Goal: Task Accomplishment & Management: Complete application form

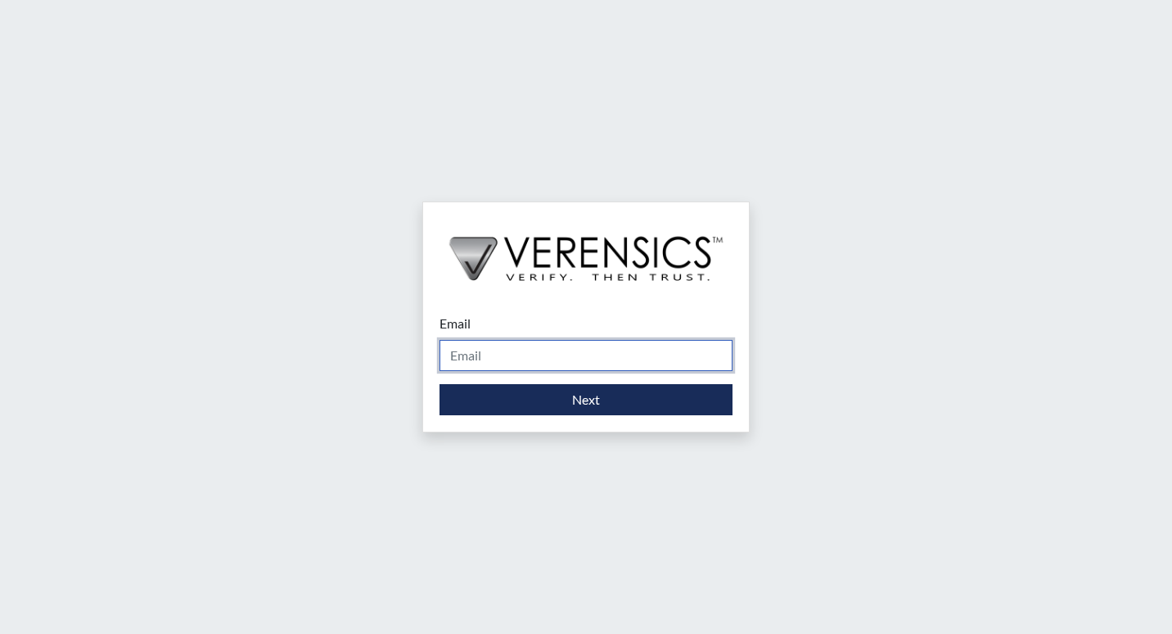
click at [488, 349] on input "Email" at bounding box center [586, 355] width 293 height 31
type input "[PERSON_NAME][EMAIL_ADDRESS][PERSON_NAME][DOMAIN_NAME]"
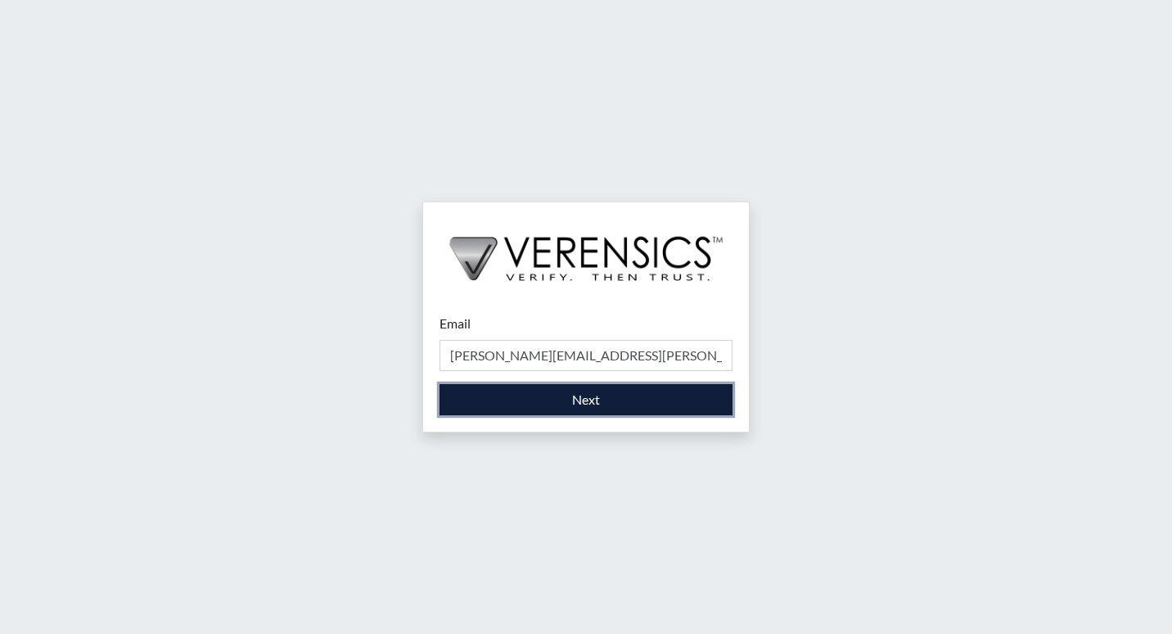
click at [506, 405] on button "Next" at bounding box center [586, 399] width 293 height 31
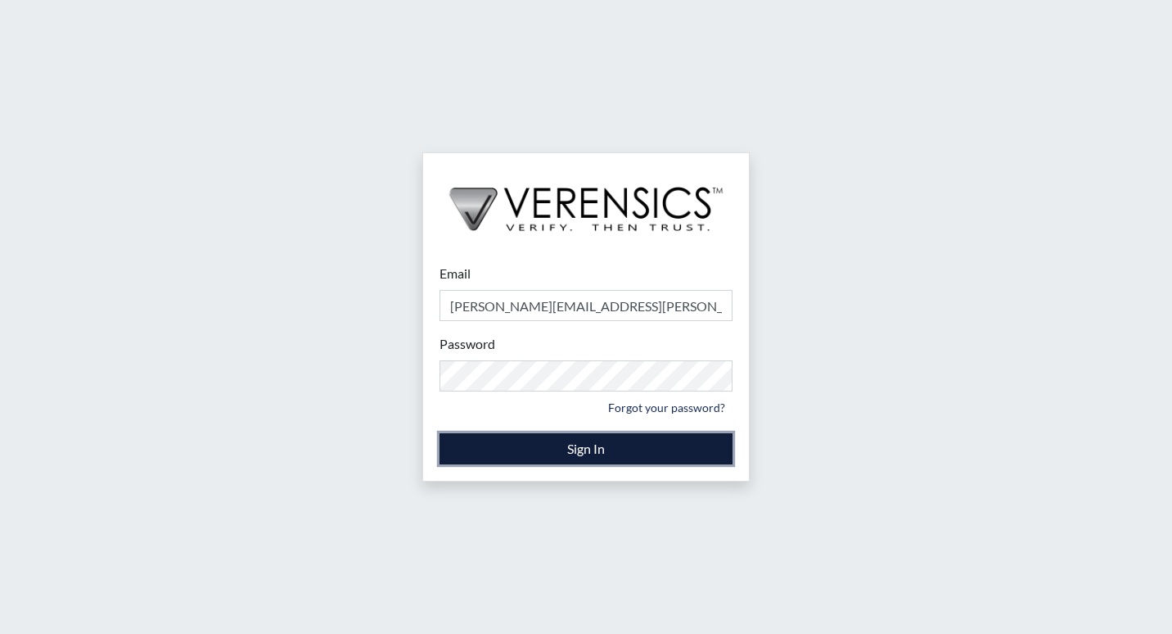
click at [580, 461] on button "Sign In" at bounding box center [586, 448] width 293 height 31
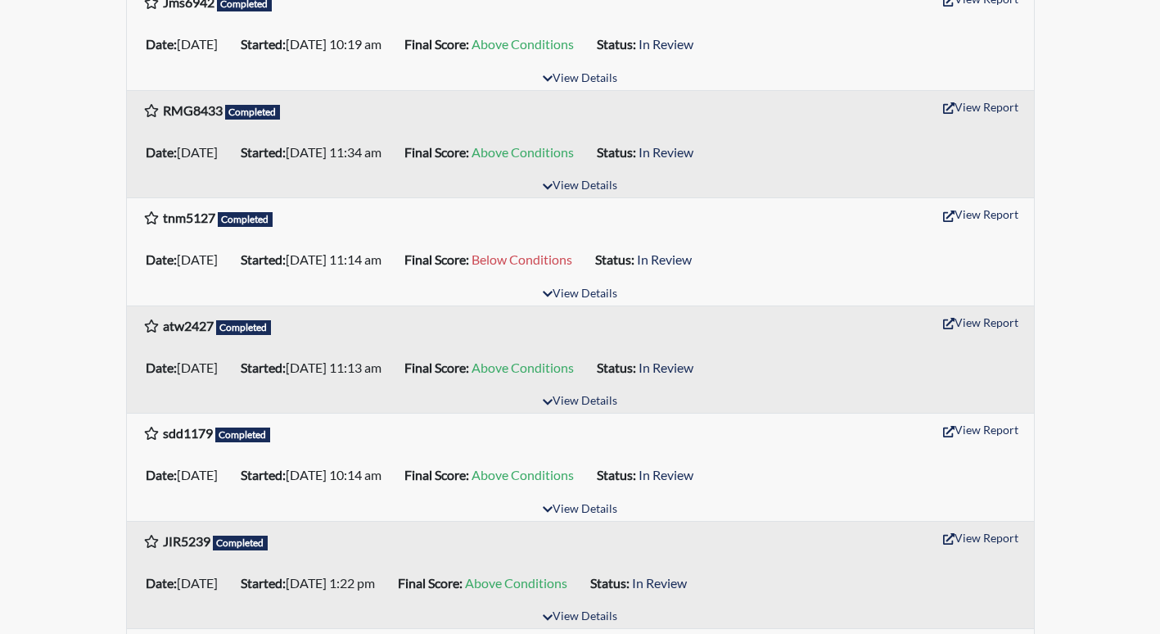
scroll to position [655, 0]
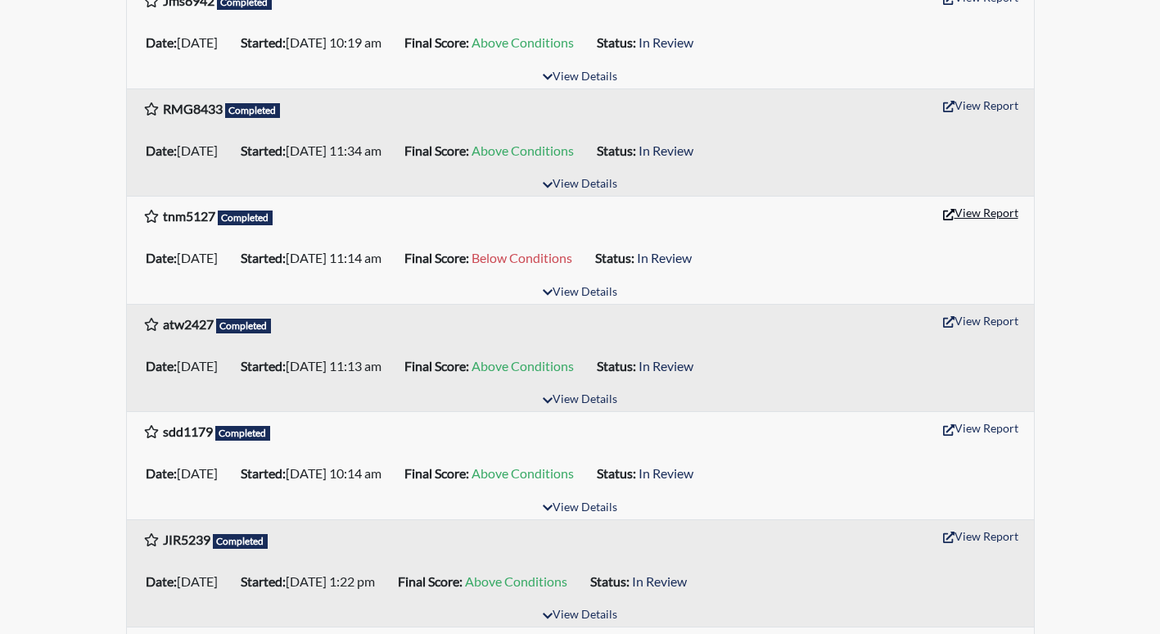
click at [983, 214] on button "View Report" at bounding box center [981, 212] width 90 height 25
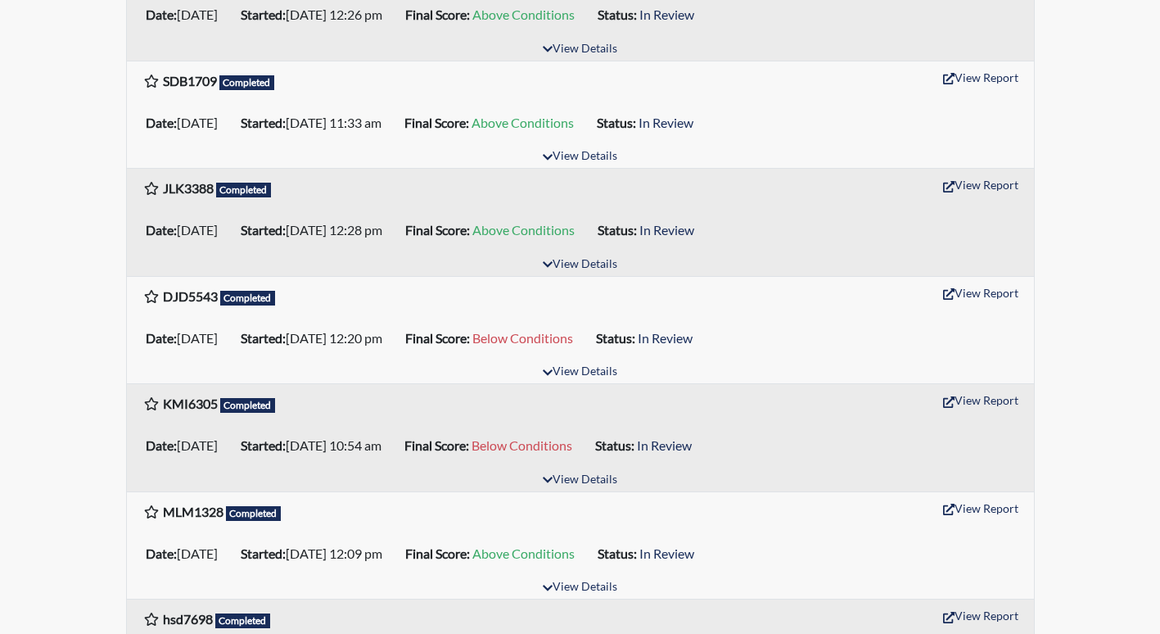
scroll to position [1719, 0]
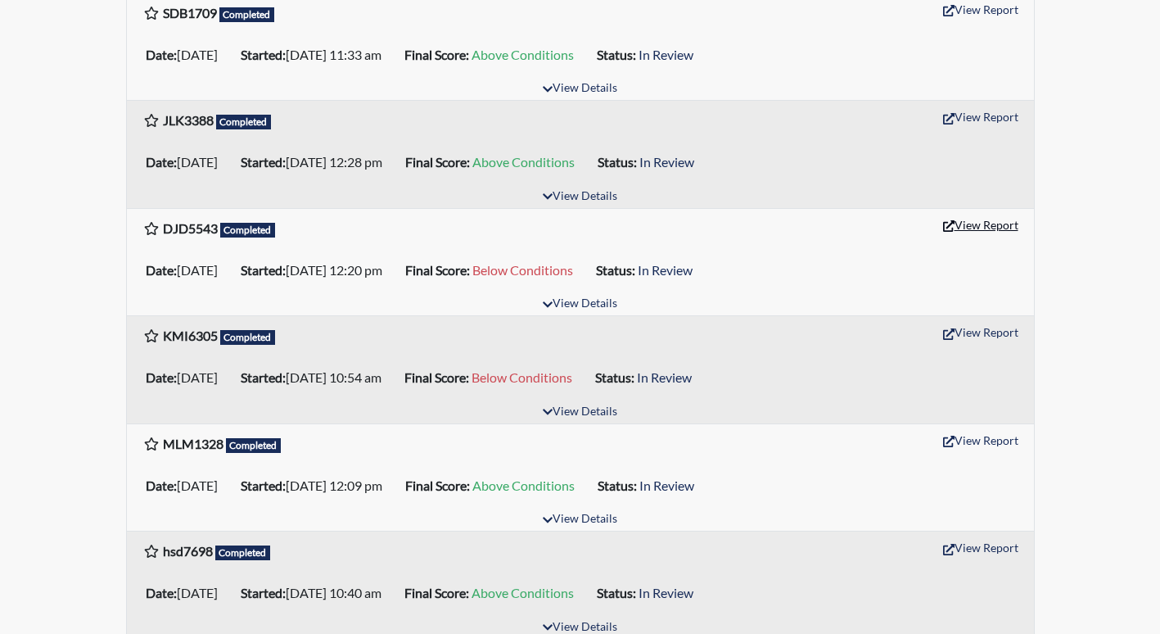
click at [966, 224] on button "View Report" at bounding box center [981, 224] width 90 height 25
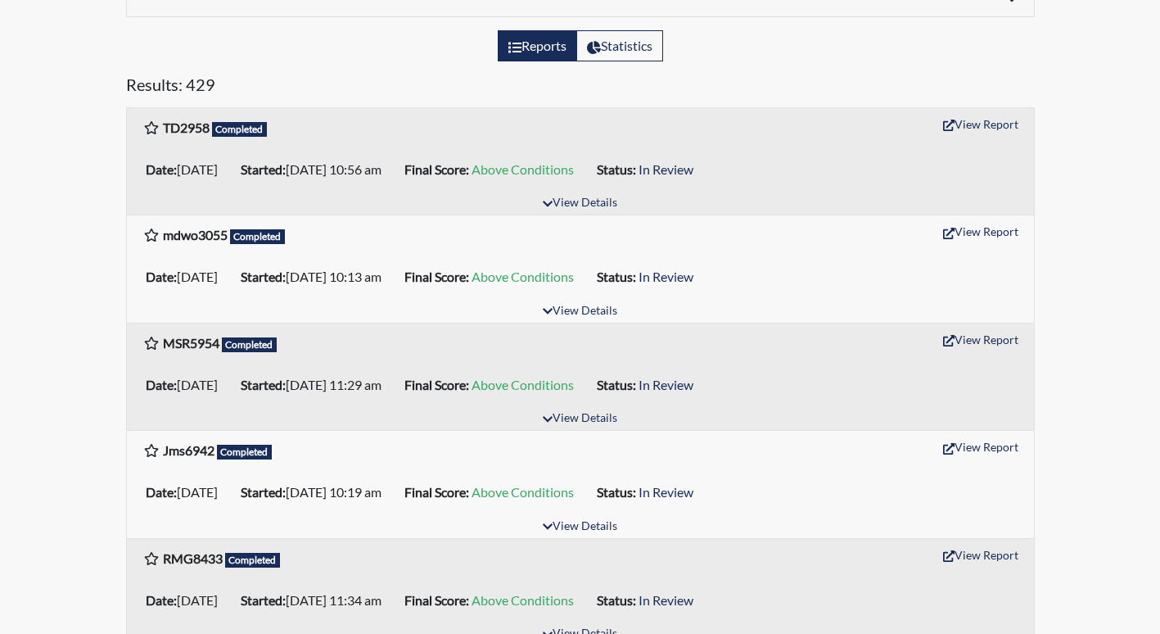
scroll to position [0, 0]
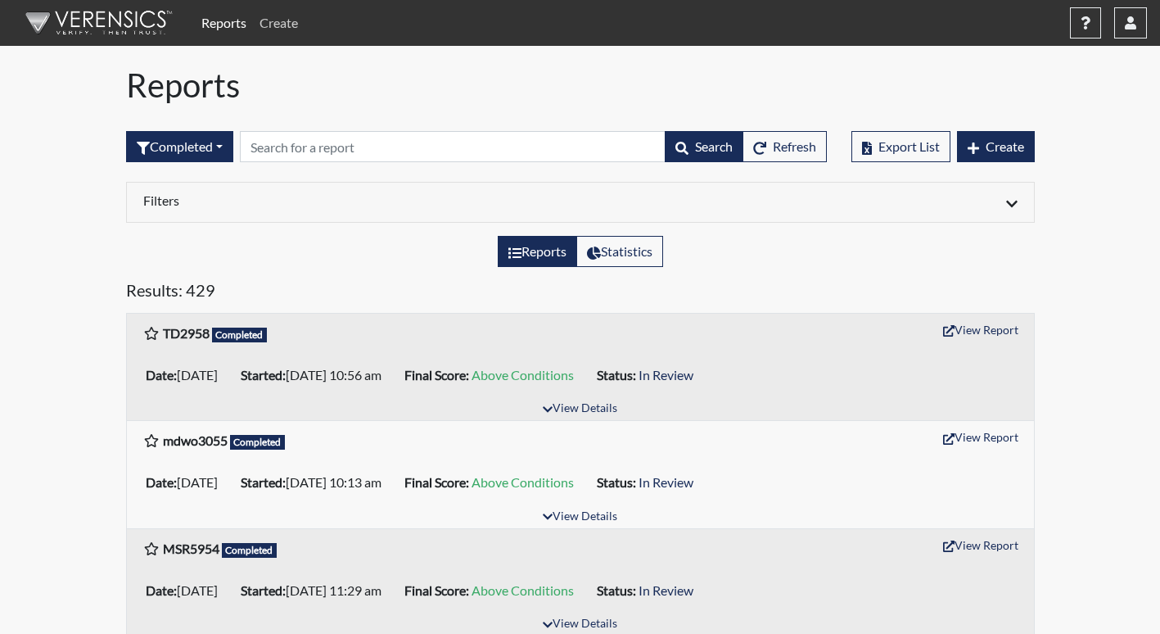
click at [275, 31] on link "Create" at bounding box center [279, 23] width 52 height 33
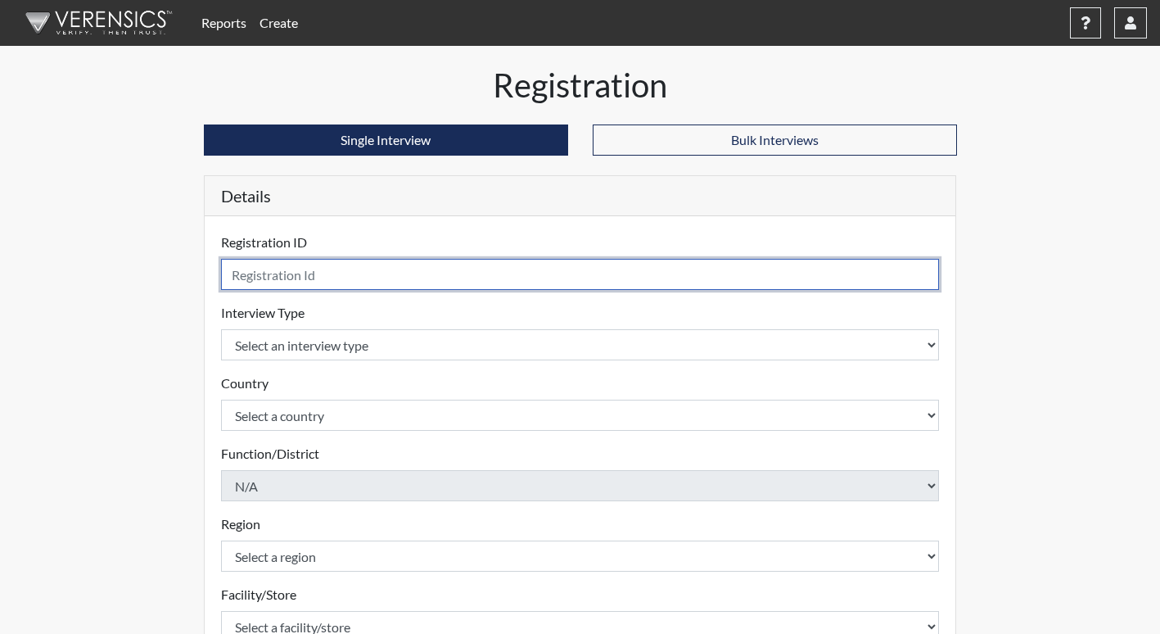
click at [247, 279] on input "text" at bounding box center [580, 274] width 719 height 31
type input "NMC0780"
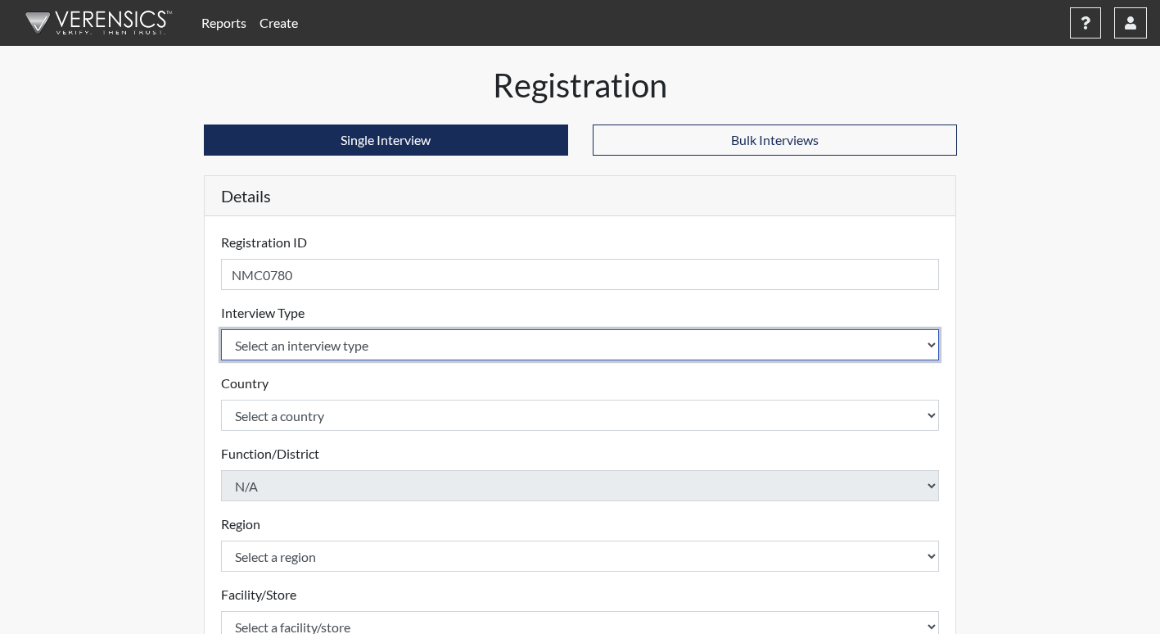
click at [294, 330] on select "Select an interview type Corrections Pre-Employment" at bounding box center [580, 344] width 719 height 31
select select "ff733e93-e1bf-11ea-9c9f-0eff0cf7eb8f"
click at [221, 329] on select "Select an interview type Corrections Pre-Employment" at bounding box center [580, 344] width 719 height 31
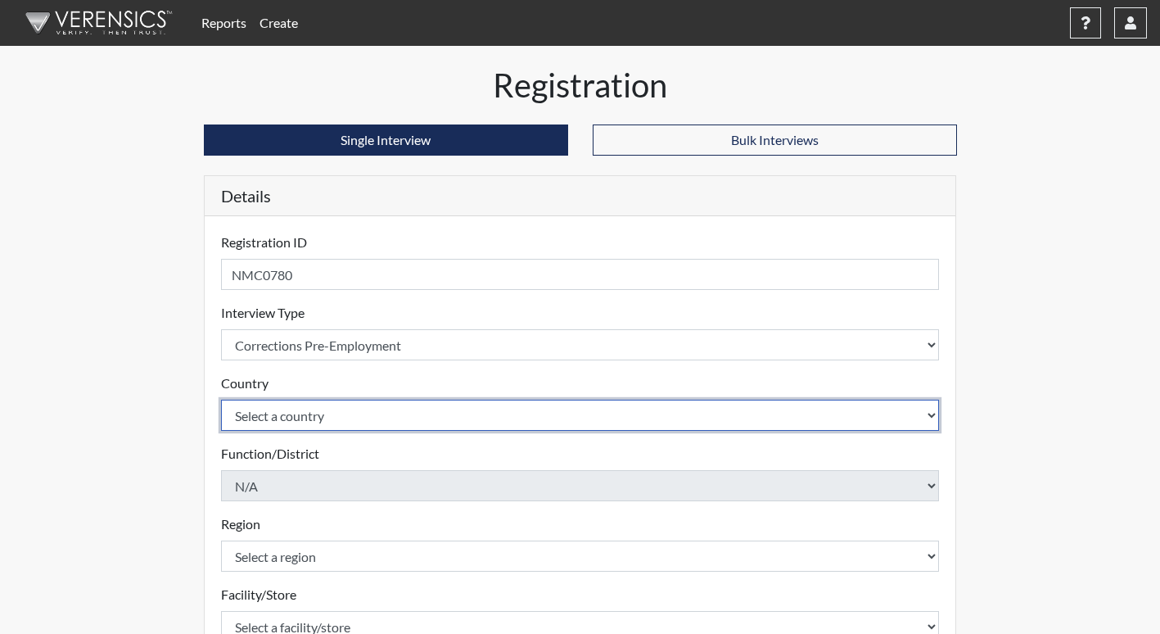
click at [300, 422] on select "Select a country [GEOGRAPHIC_DATA] [GEOGRAPHIC_DATA]" at bounding box center [580, 415] width 719 height 31
select select "united-states-of-[GEOGRAPHIC_DATA]"
click at [221, 400] on select "Select a country [GEOGRAPHIC_DATA] [GEOGRAPHIC_DATA]" at bounding box center [580, 415] width 719 height 31
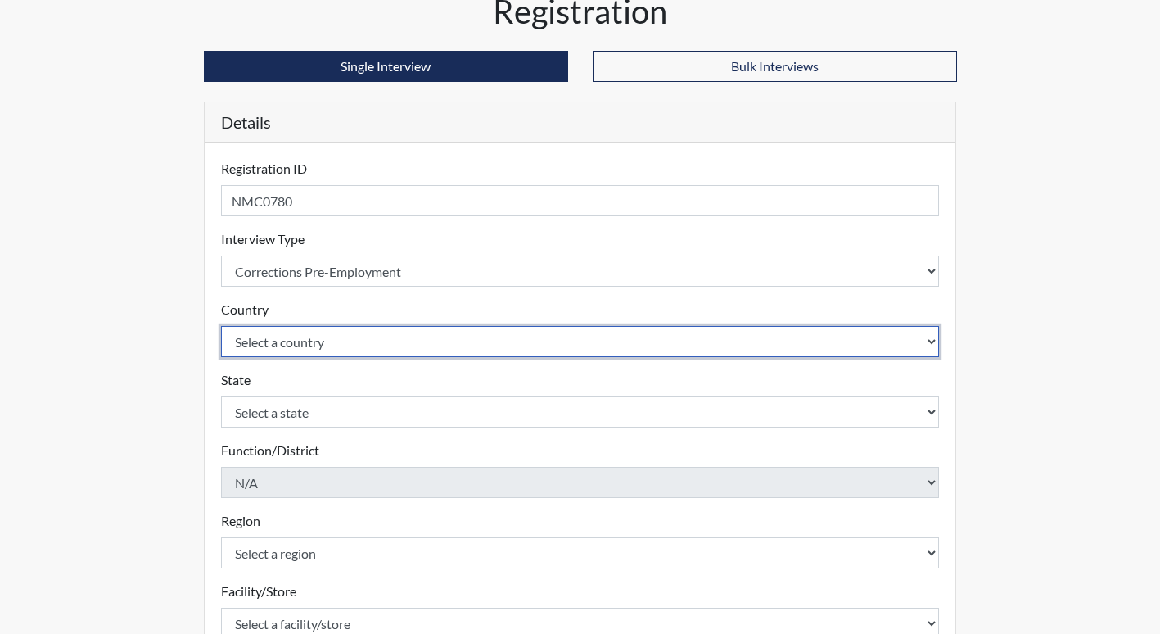
scroll to position [164, 0]
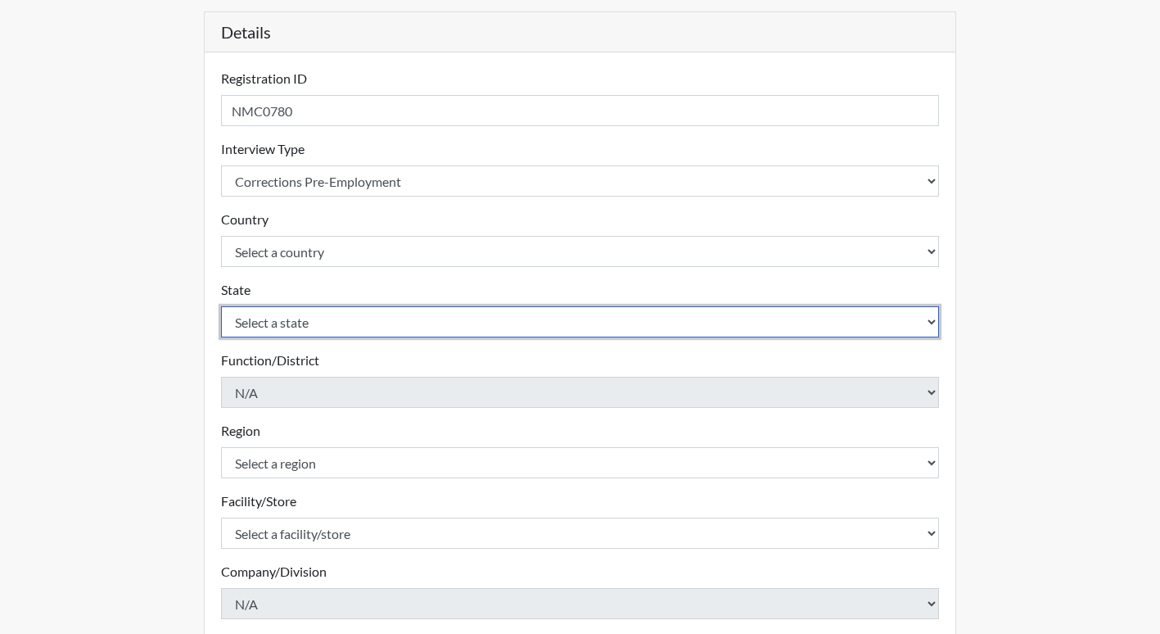
click at [243, 332] on select "Select a state [US_STATE] [US_STATE] [US_STATE] [US_STATE] [US_STATE] [US_STATE…" at bounding box center [580, 321] width 719 height 31
select select "GA"
click at [221, 306] on select "Select a state [US_STATE] [US_STATE] [US_STATE] [US_STATE] [US_STATE] [US_STATE…" at bounding box center [580, 321] width 719 height 31
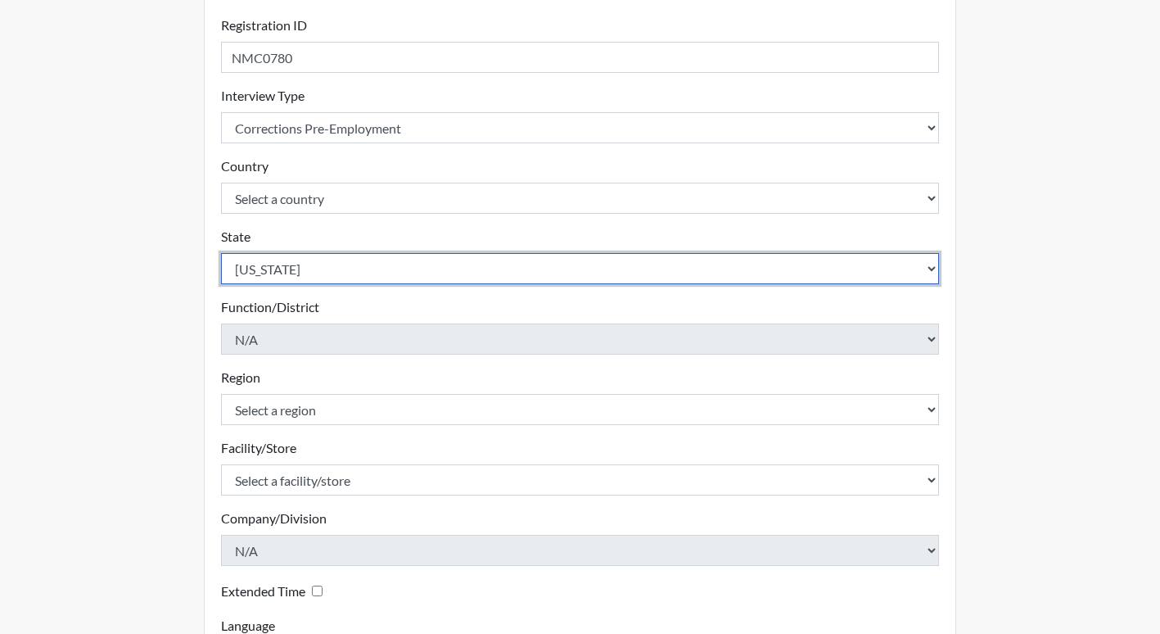
scroll to position [246, 0]
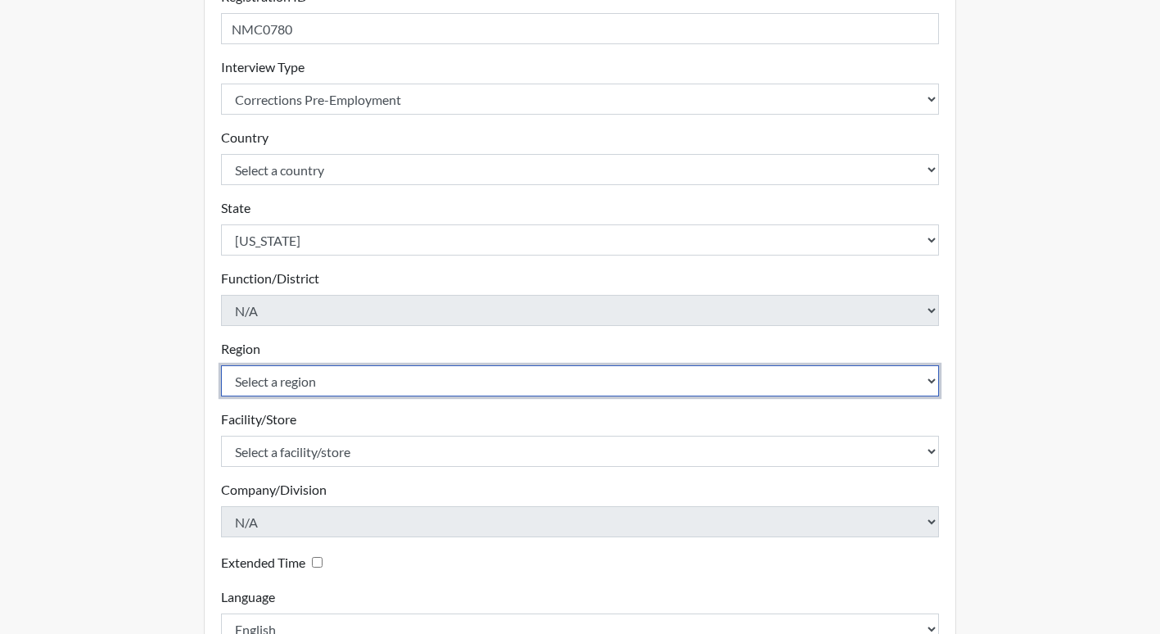
click at [251, 373] on select "Select a region [GEOGRAPHIC_DATA]" at bounding box center [580, 380] width 719 height 31
select select "51976826-f18e-4b67-8d3b-b0a0fa2f97ff"
click at [221, 365] on select "Select a region [GEOGRAPHIC_DATA]" at bounding box center [580, 380] width 719 height 31
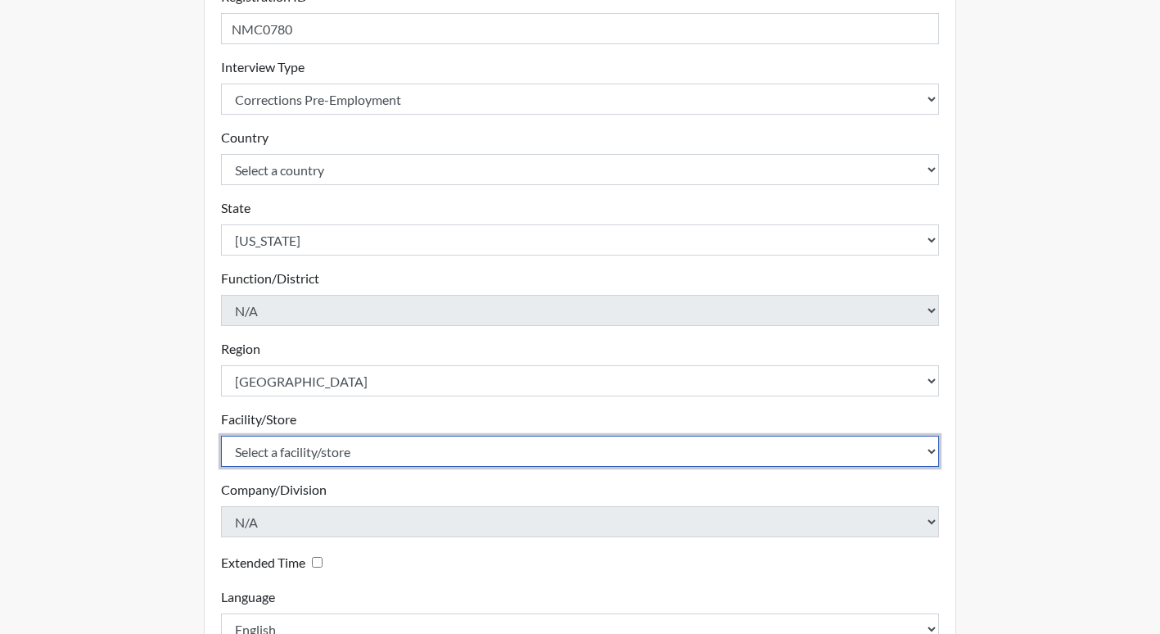
click at [276, 457] on select "Select a facility/store [PERSON_NAME]" at bounding box center [580, 451] width 719 height 31
select select "26626ab7-56a1-437f-96f2-2870d0fac929"
click at [221, 436] on select "Select a facility/store [PERSON_NAME]" at bounding box center [580, 451] width 719 height 31
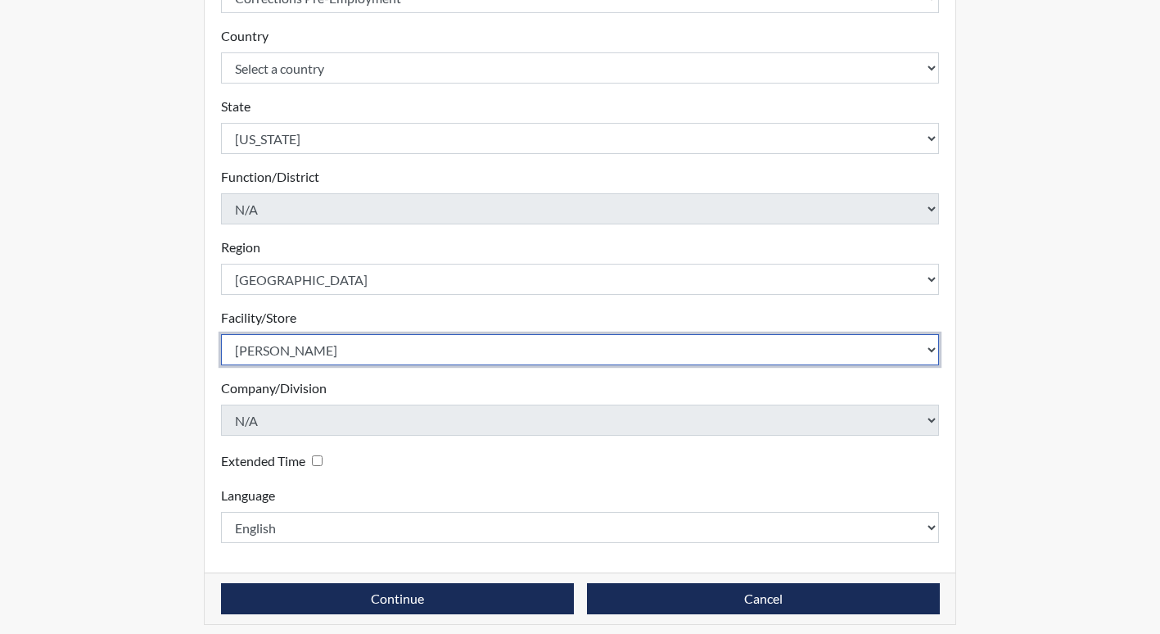
scroll to position [358, 0]
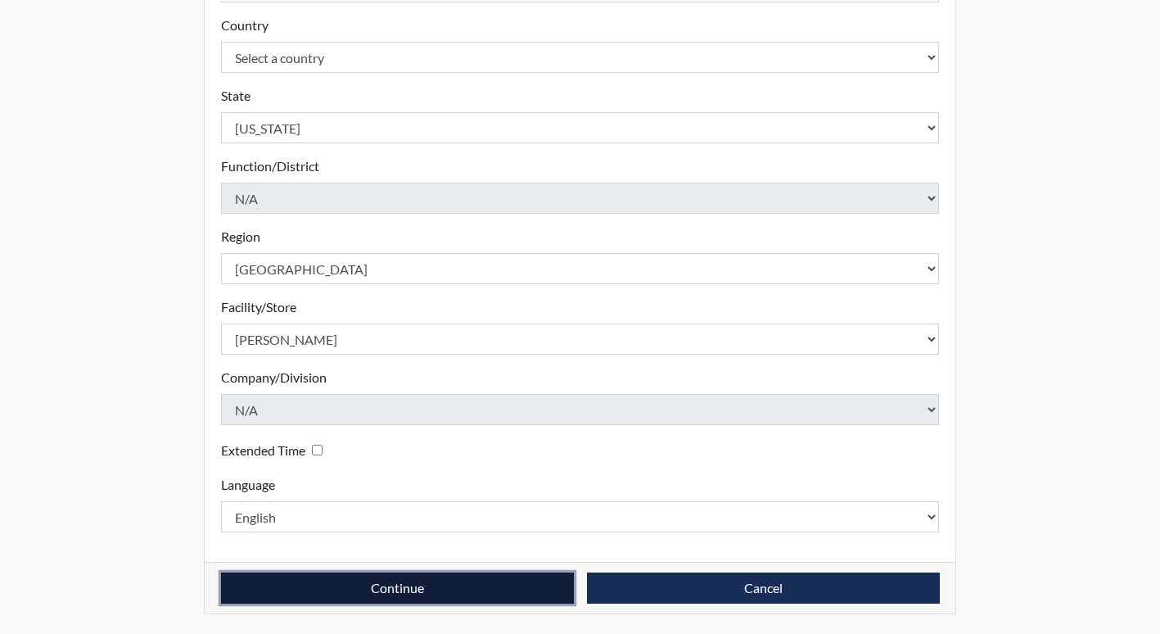
click at [360, 578] on button "Continue" at bounding box center [397, 587] width 353 height 31
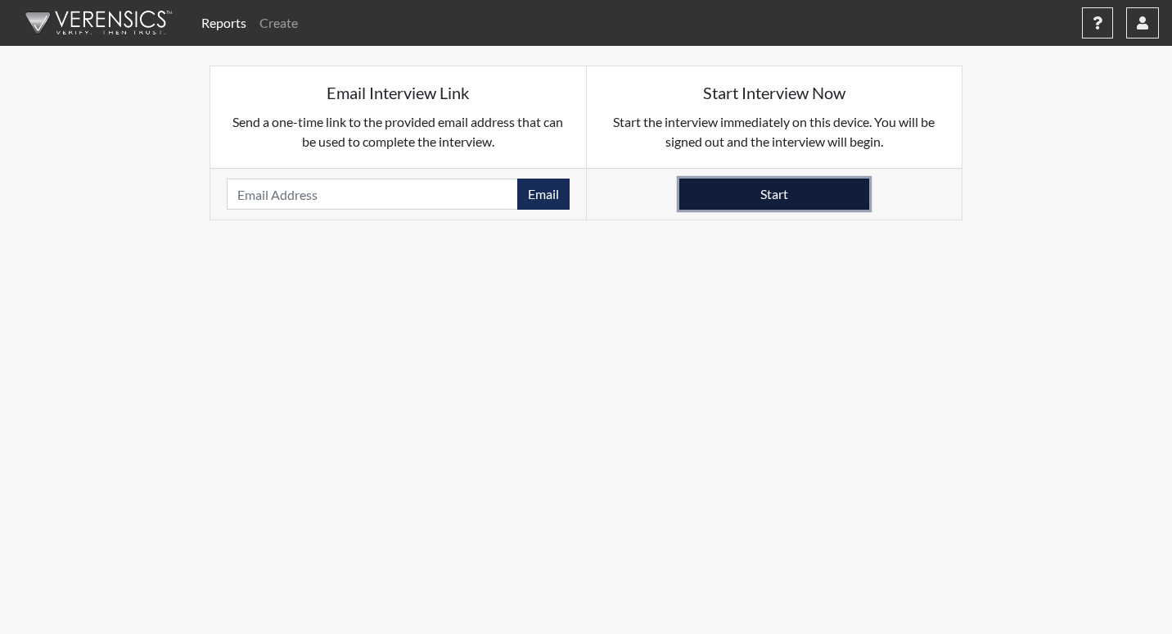
click at [764, 192] on button "Start" at bounding box center [774, 193] width 190 height 31
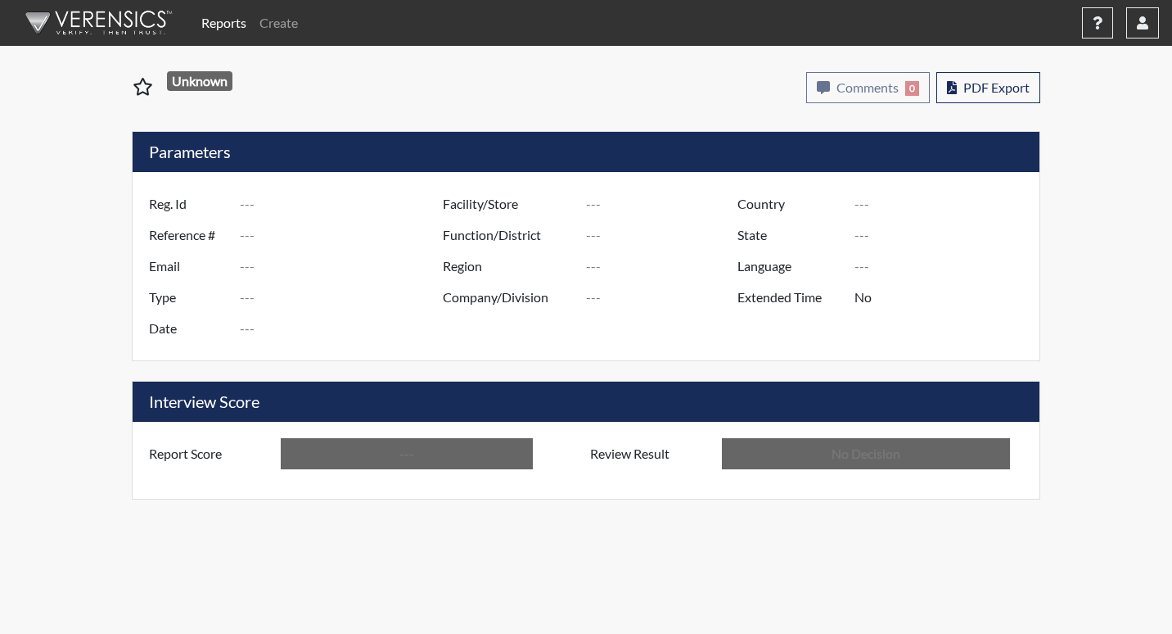
type input "tnm5127"
type input "51257"
type input "---"
type input "Corrections Pre-Employment"
type input "Sep 12, 2025"
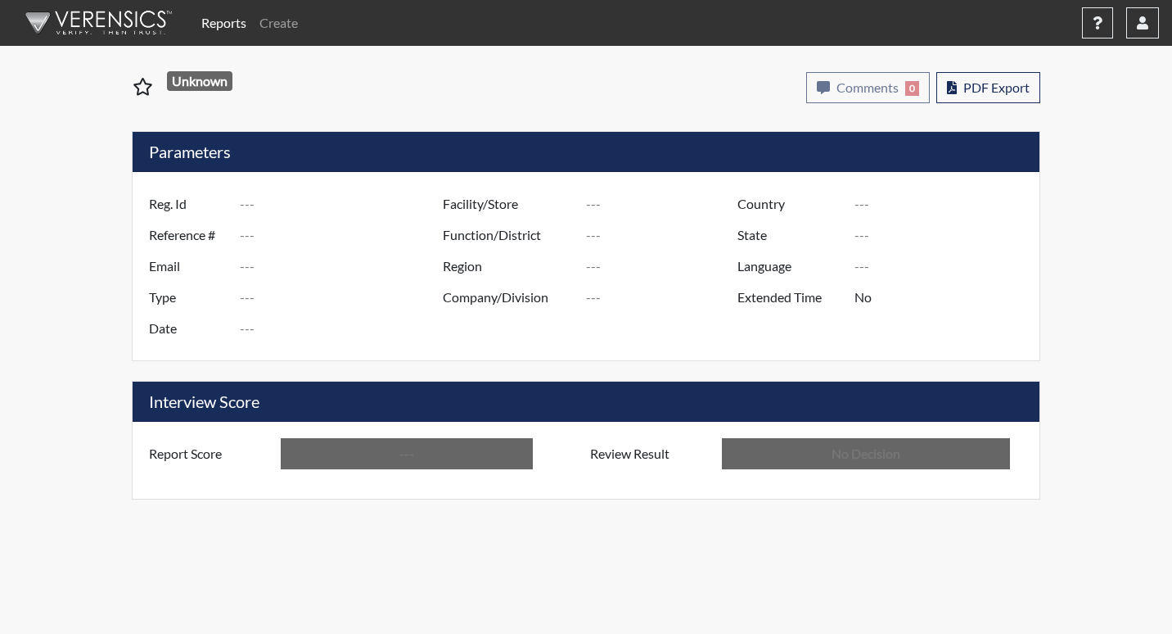
type input "[PERSON_NAME]"
type input "[GEOGRAPHIC_DATA]"
type input "[US_STATE]"
type input "English"
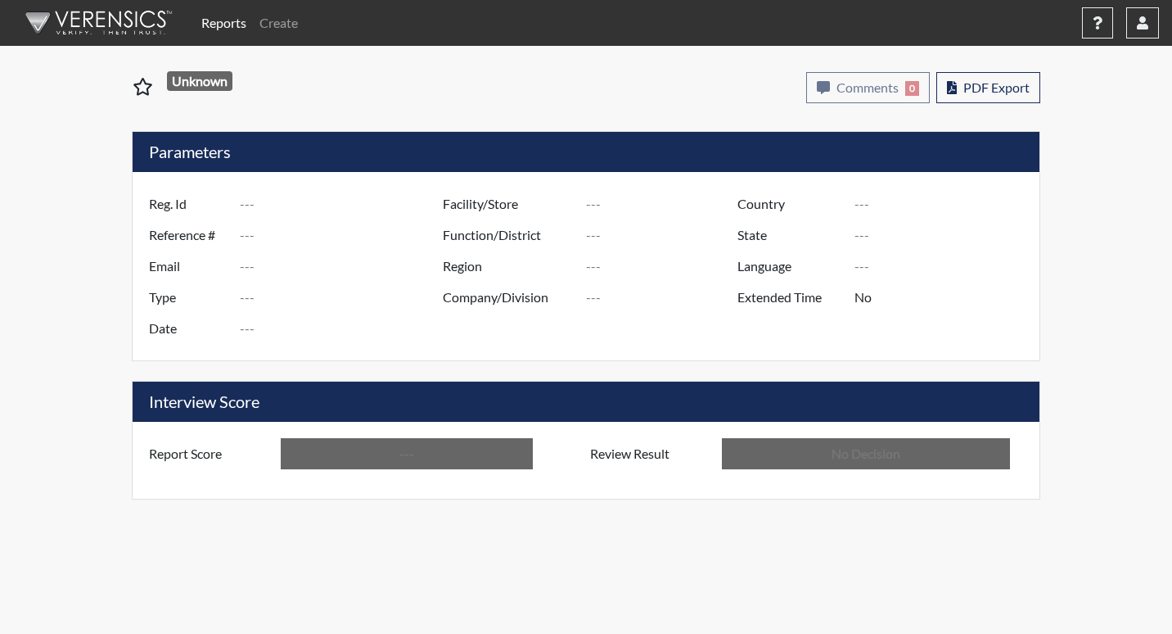
type input "Below Conditions"
type input "In Review"
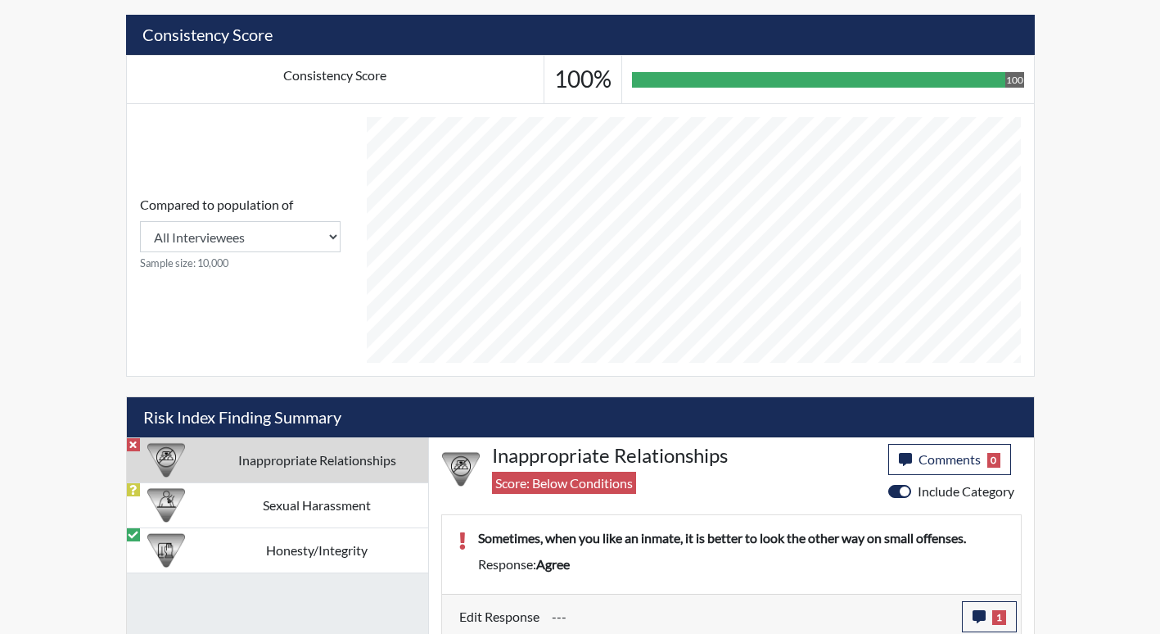
scroll to position [601, 0]
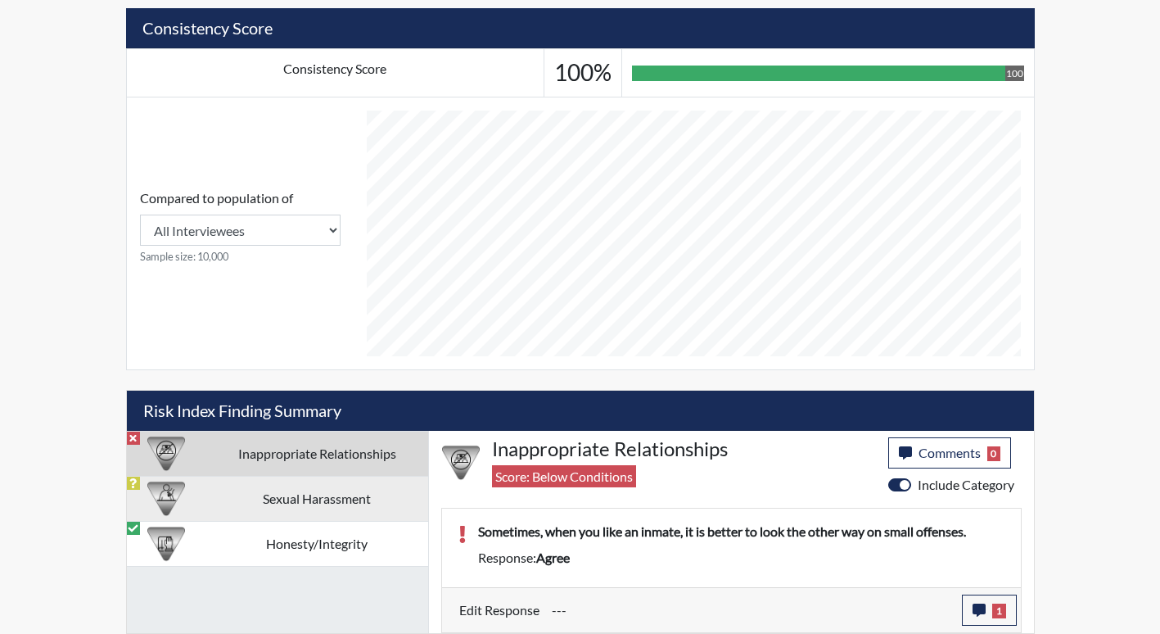
click at [365, 496] on td "Sexual Harassment" at bounding box center [317, 498] width 222 height 45
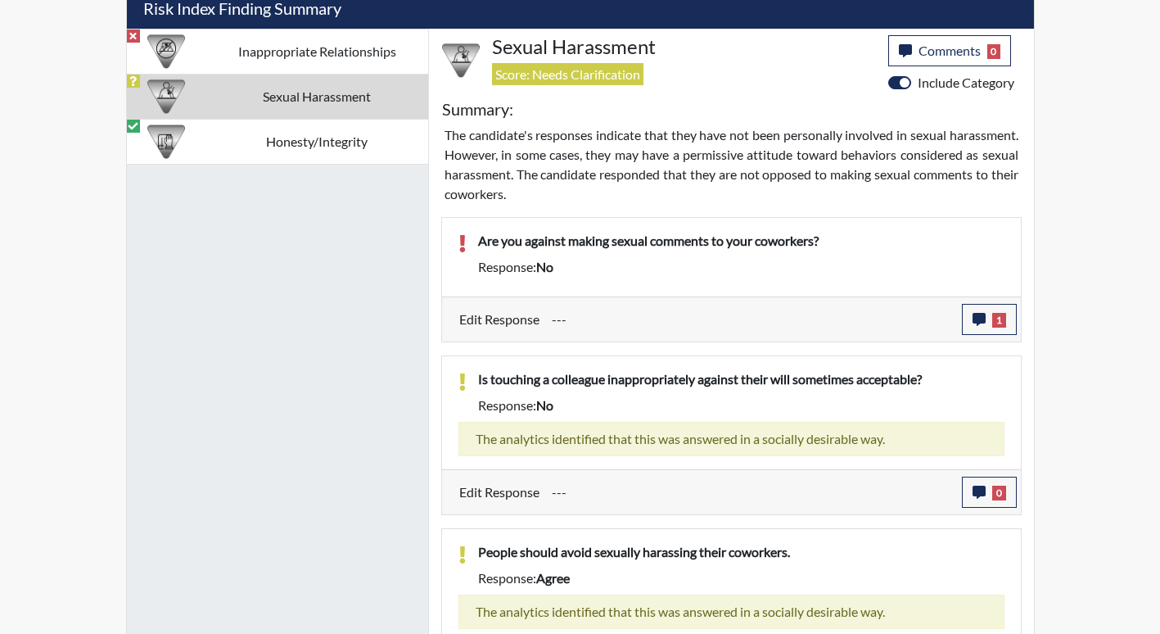
scroll to position [976, 0]
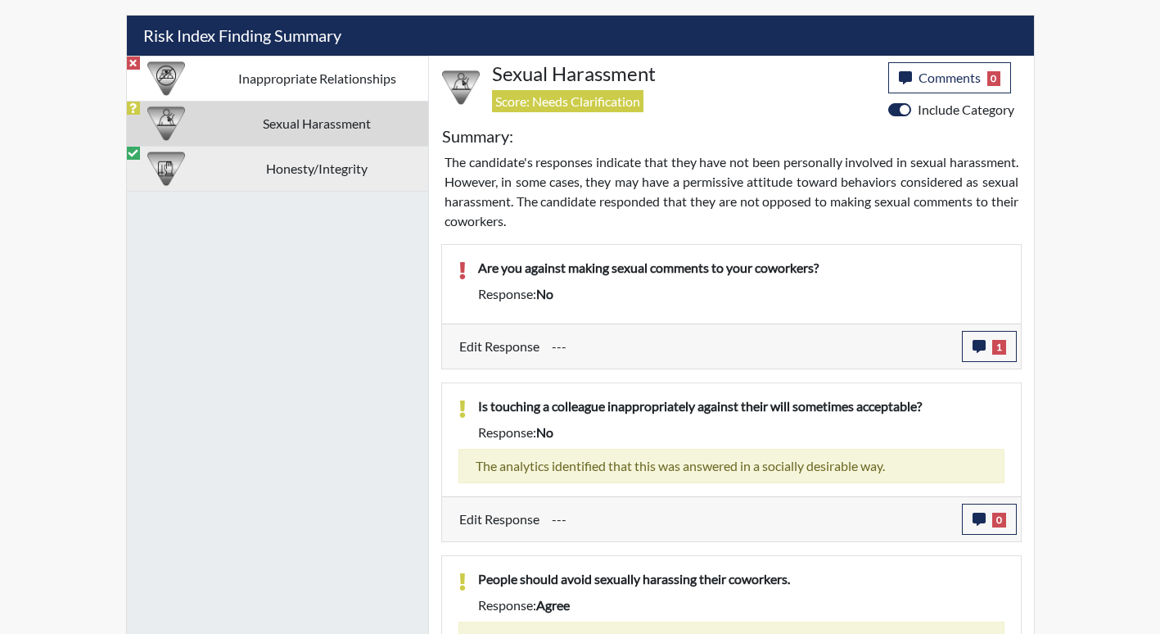
click at [312, 177] on td "Honesty/Integrity" at bounding box center [317, 168] width 222 height 45
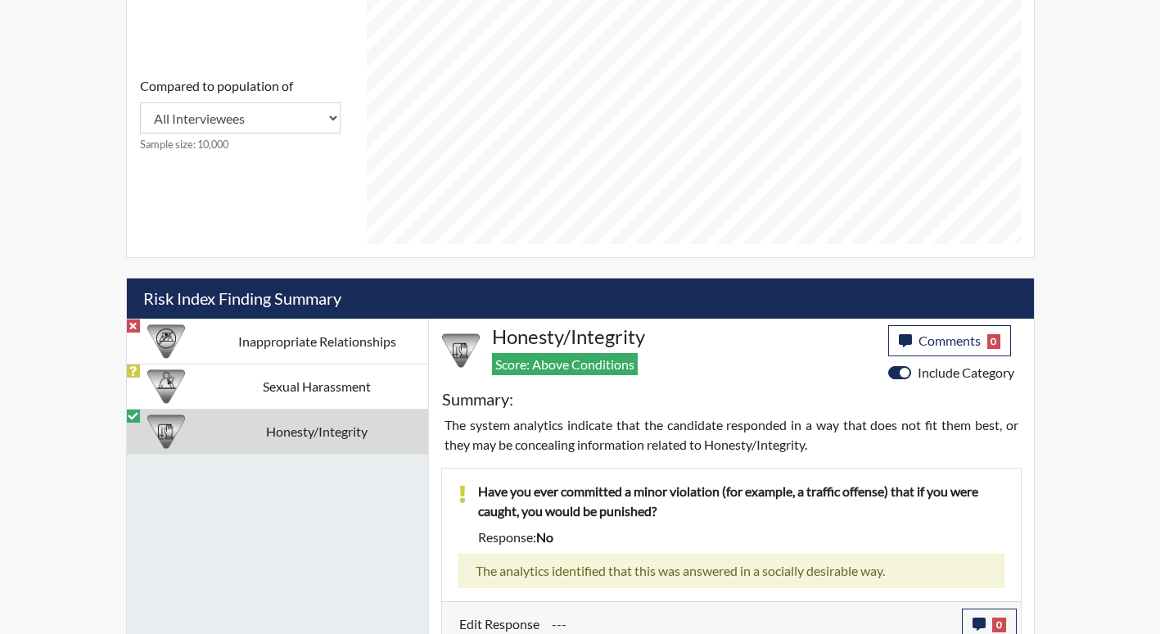
scroll to position [590, 0]
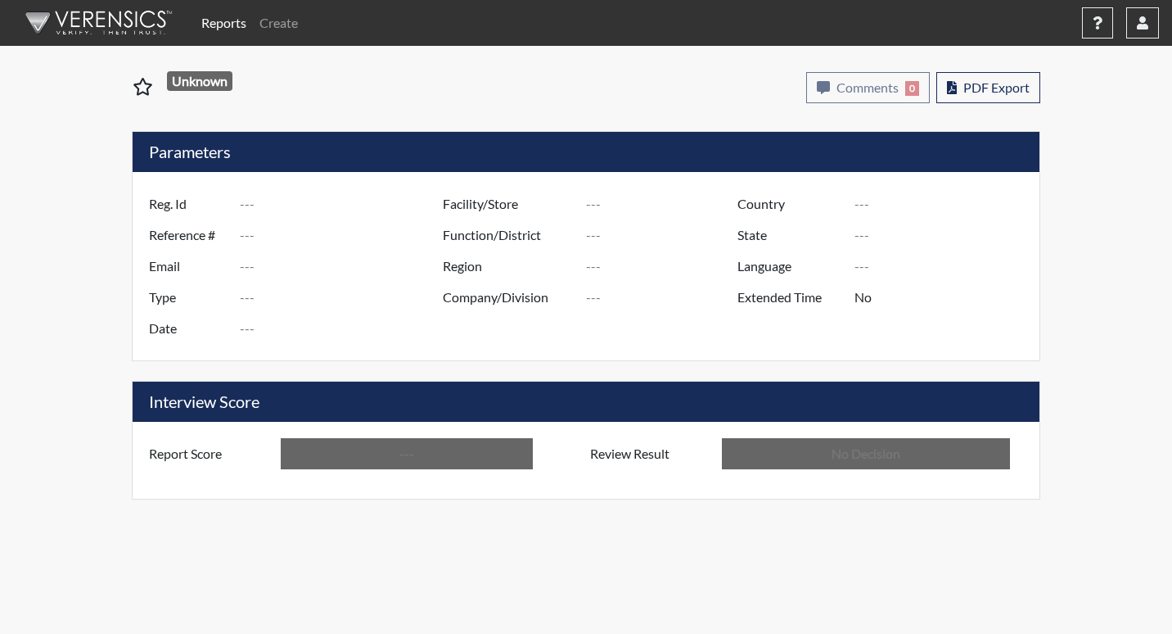
type input "DJD5543"
type input "50920"
type input "---"
type input "Corrections Pre-Employment"
type input "Aug 25, 2025"
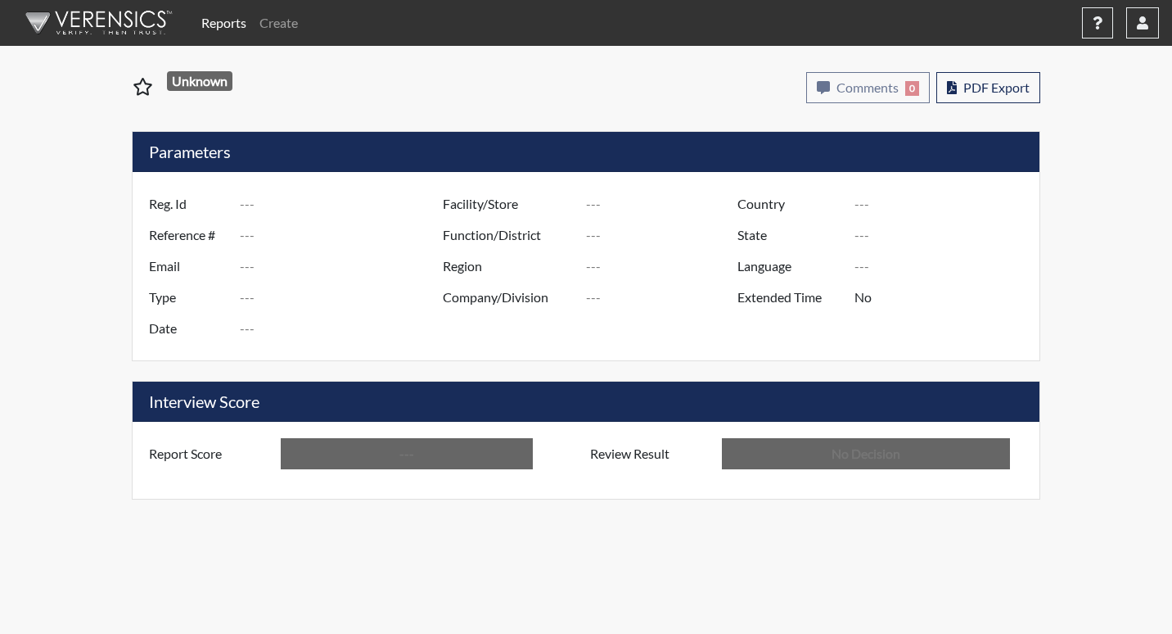
type input "[GEOGRAPHIC_DATA]"
type input "[US_STATE]"
type input "English"
type input "Below Conditions"
type input "In Review"
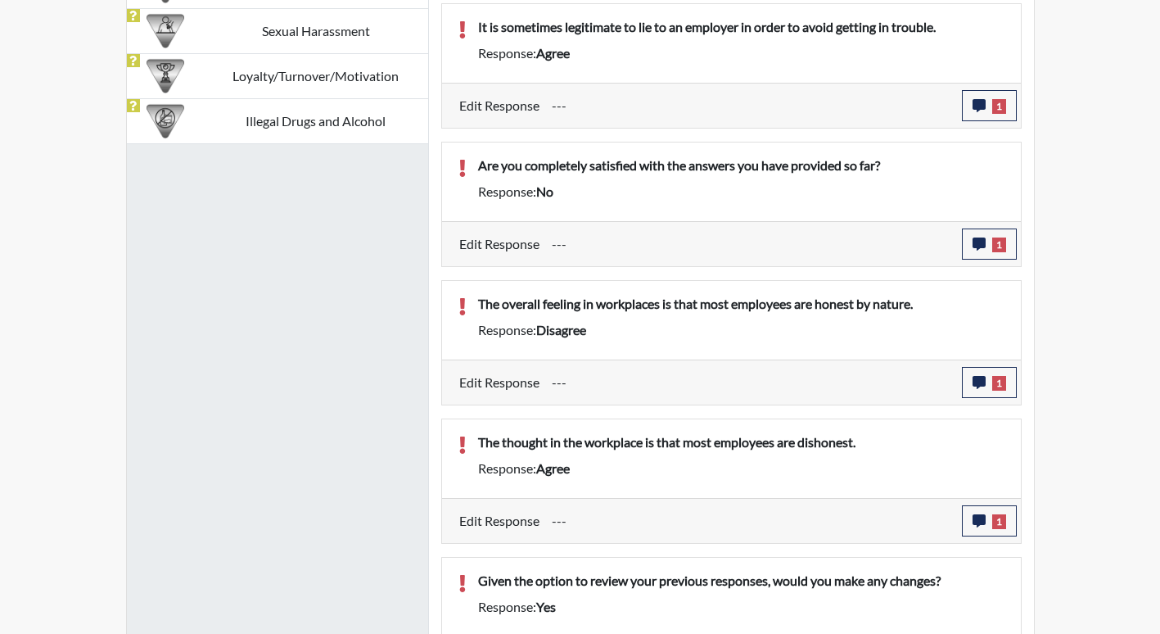
scroll to position [1310, 0]
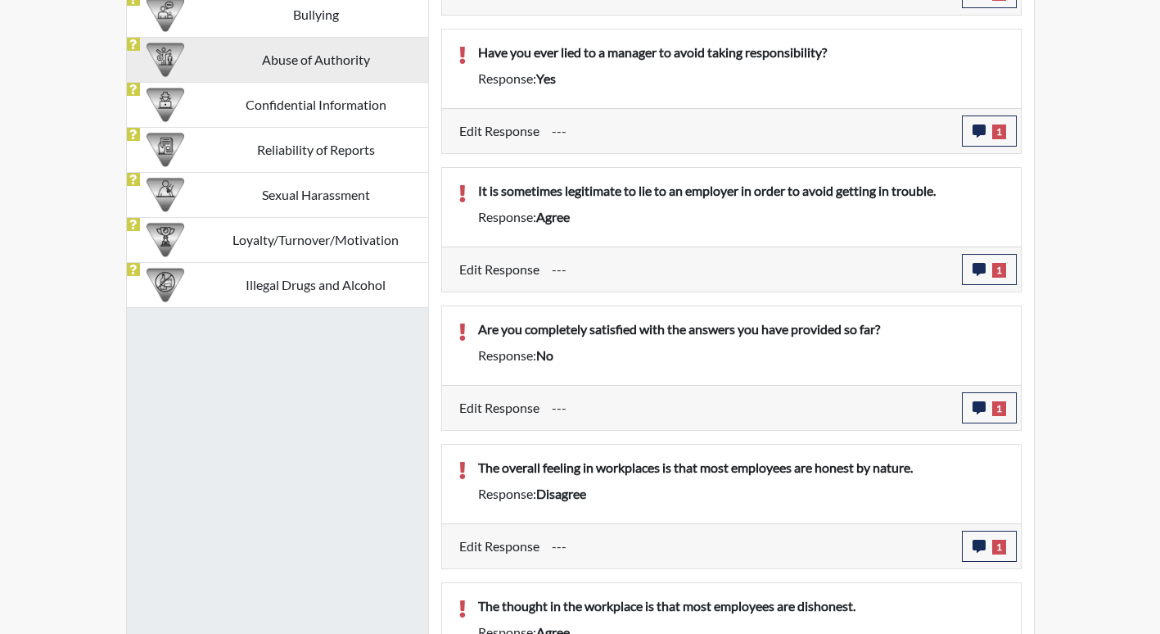
click at [329, 57] on td "Abuse of Authority" at bounding box center [316, 59] width 224 height 45
